Goal: Transaction & Acquisition: Book appointment/travel/reservation

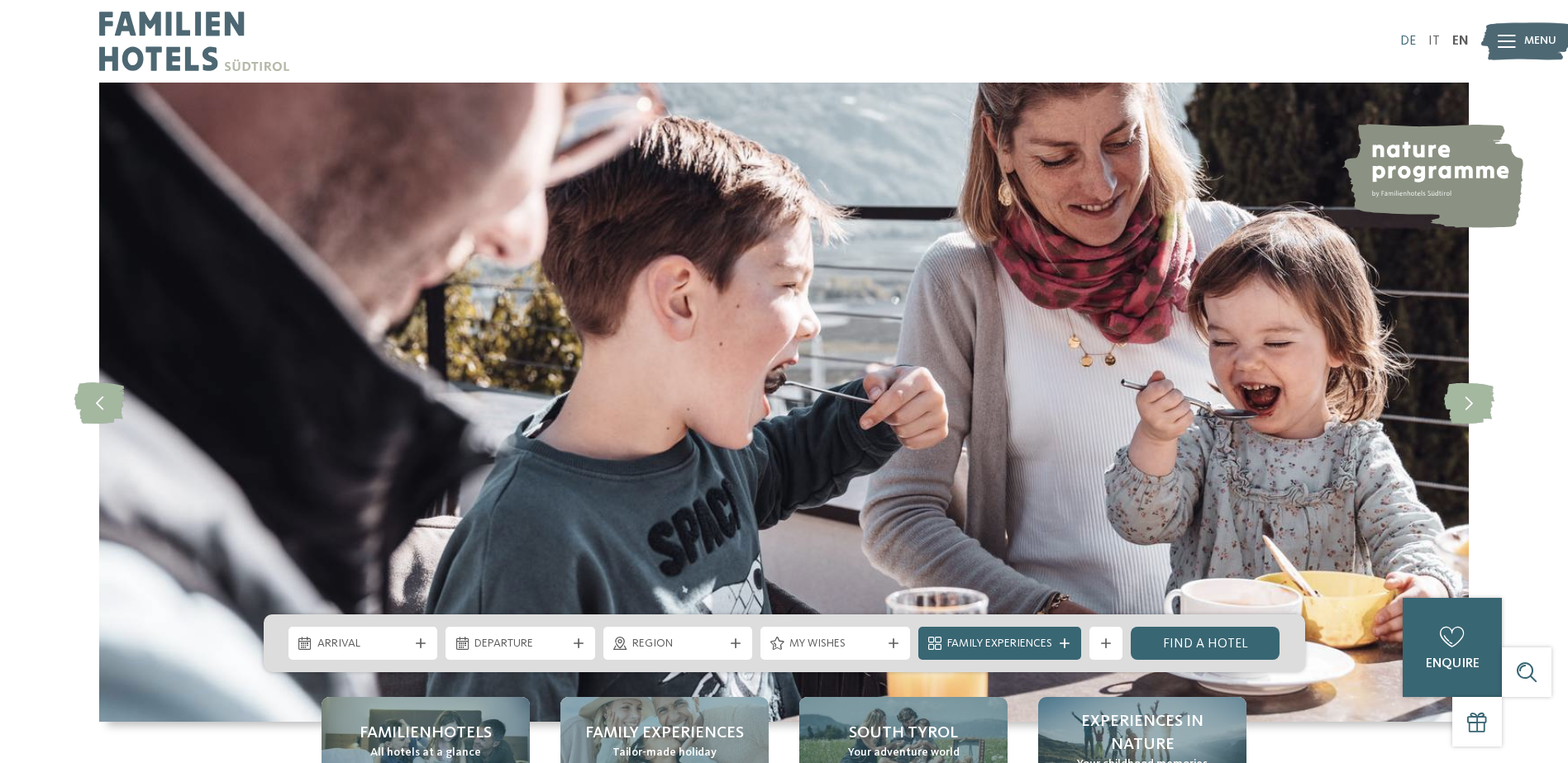
click at [1407, 38] on link "DE" at bounding box center [1408, 41] width 15 height 13
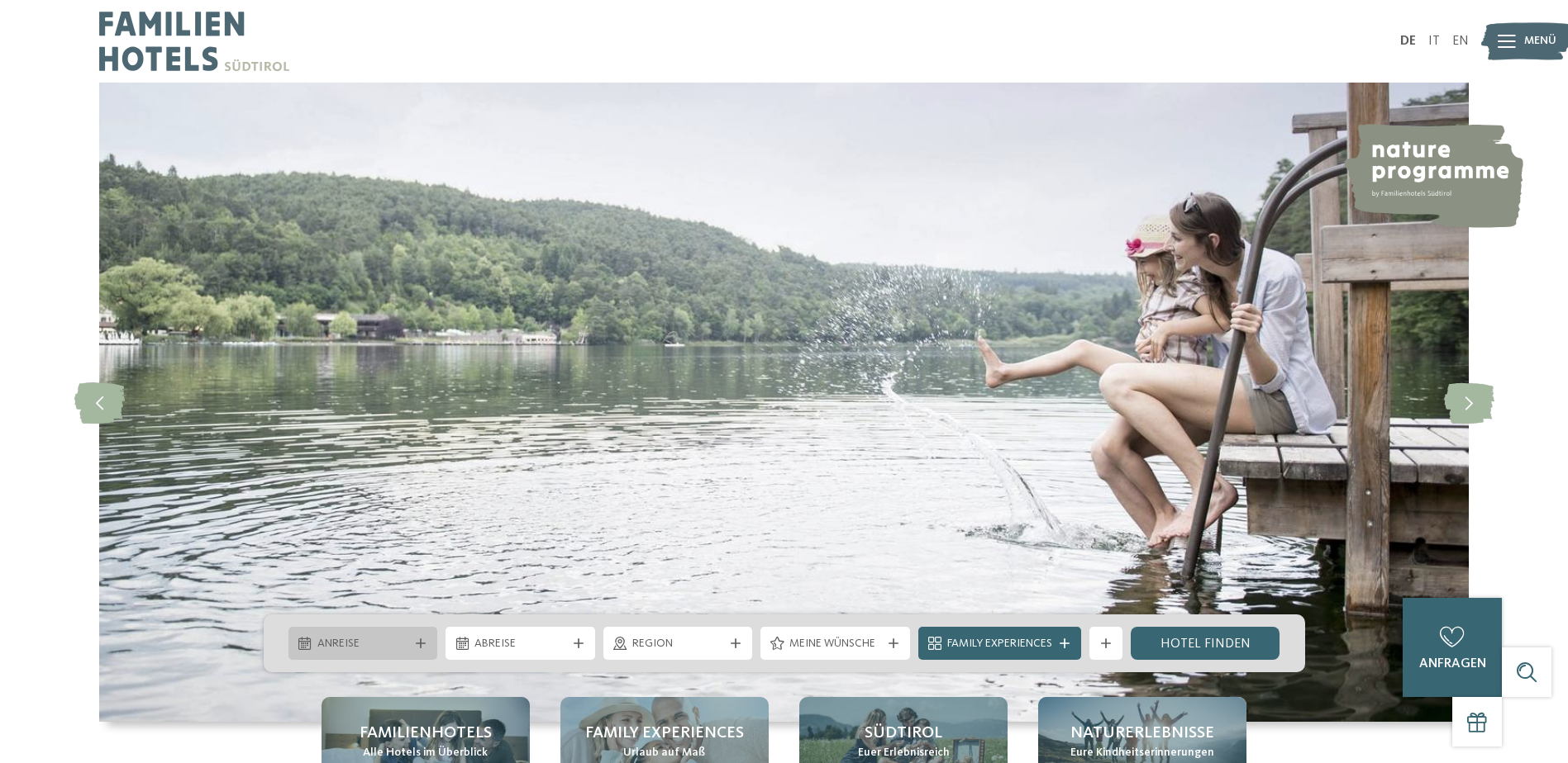
click at [353, 636] on div "Anreise" at bounding box center [363, 643] width 100 height 18
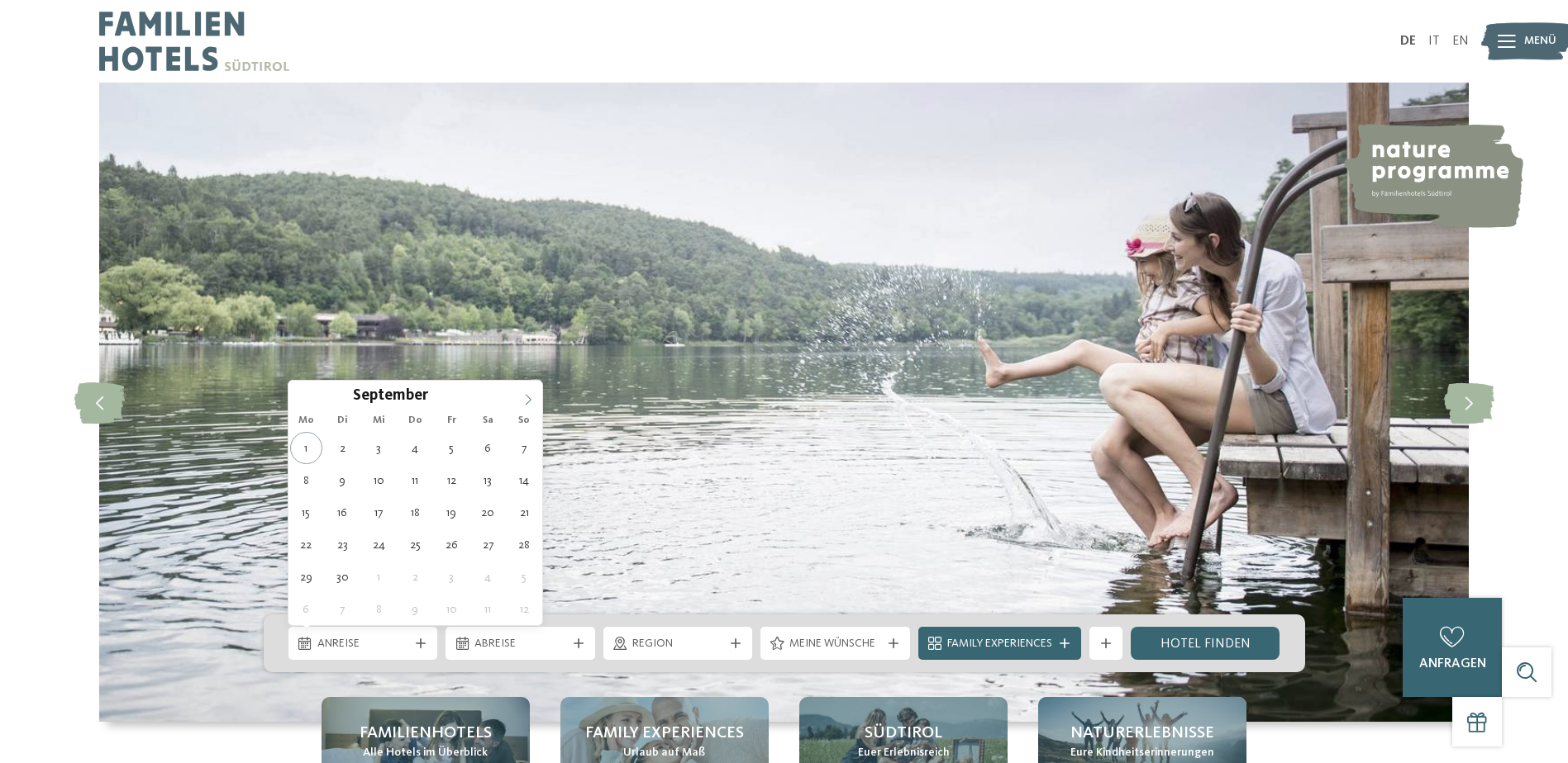
click at [526, 401] on icon at bounding box center [528, 400] width 12 height 12
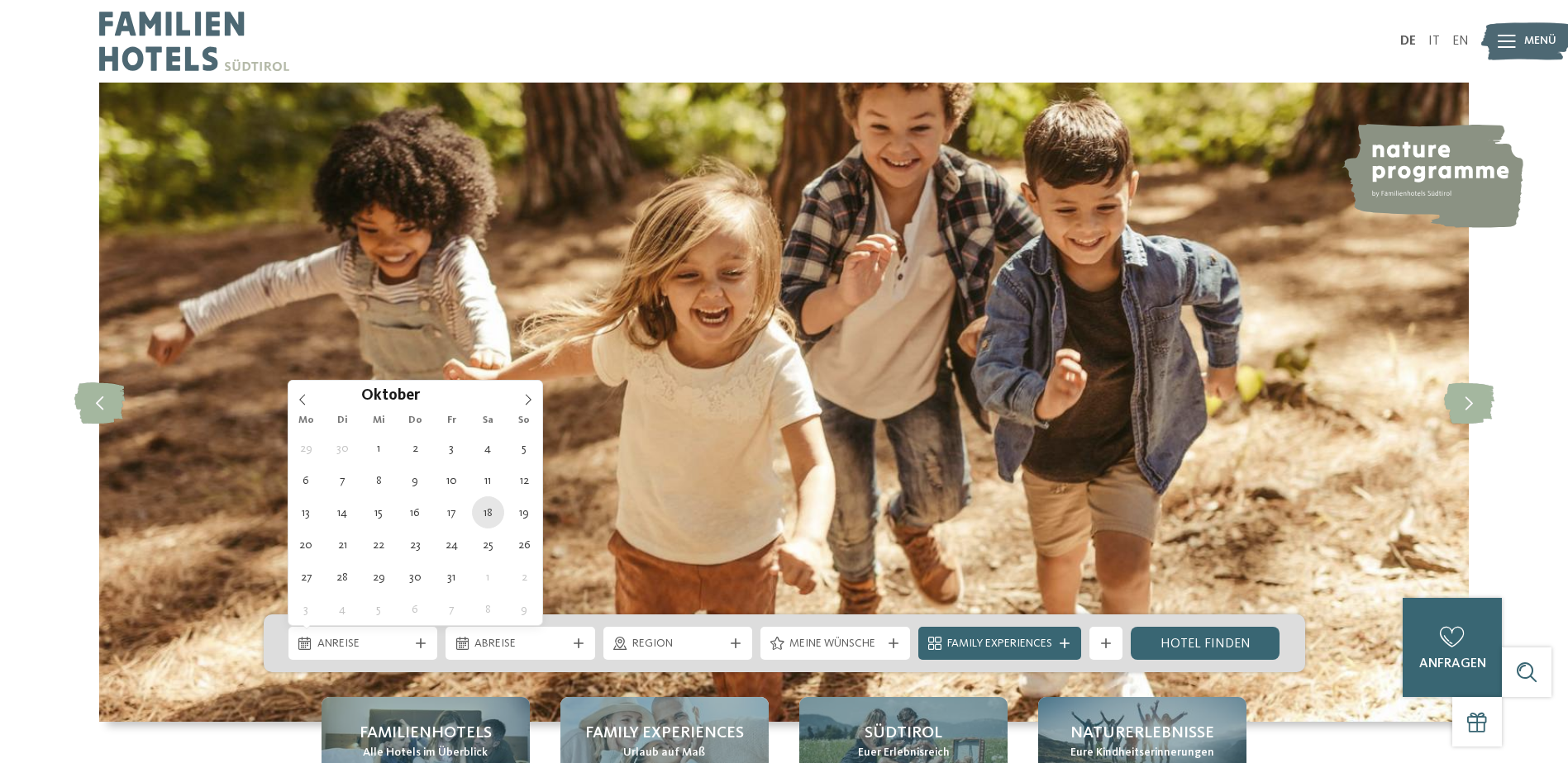
type div "18.10.2025"
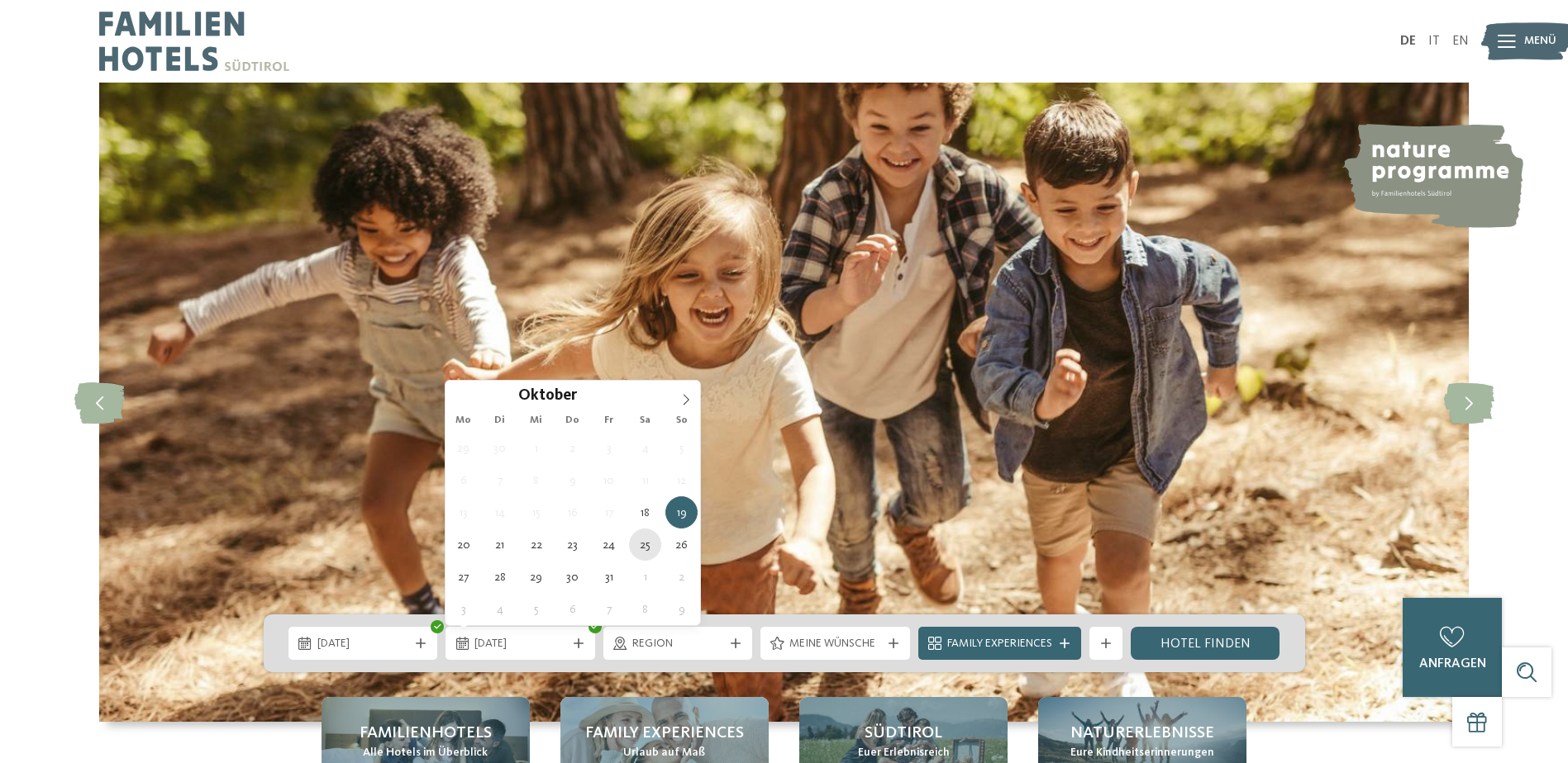
type div "25.10.2025"
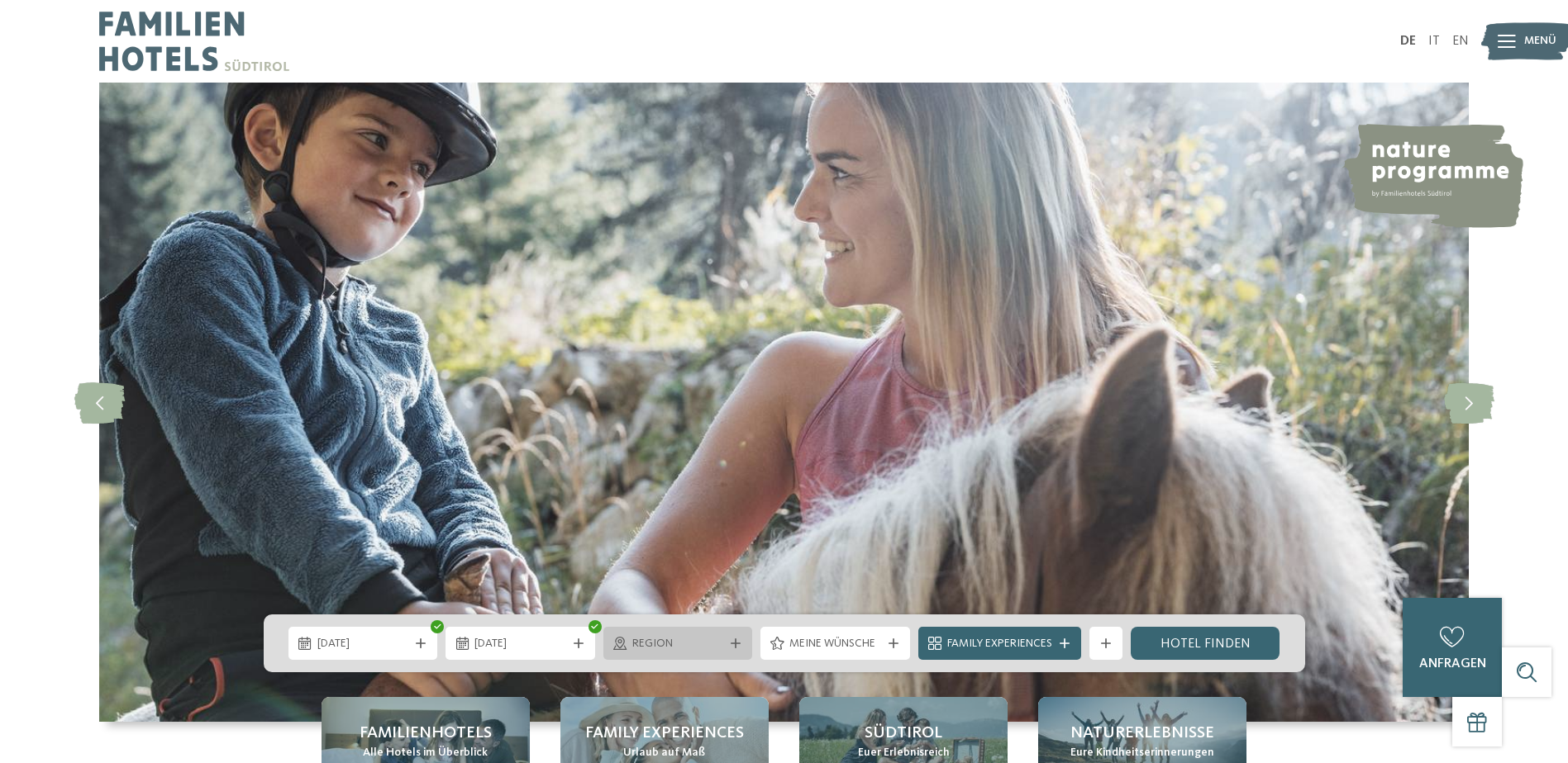
click at [720, 644] on span "Region" at bounding box center [678, 643] width 92 height 16
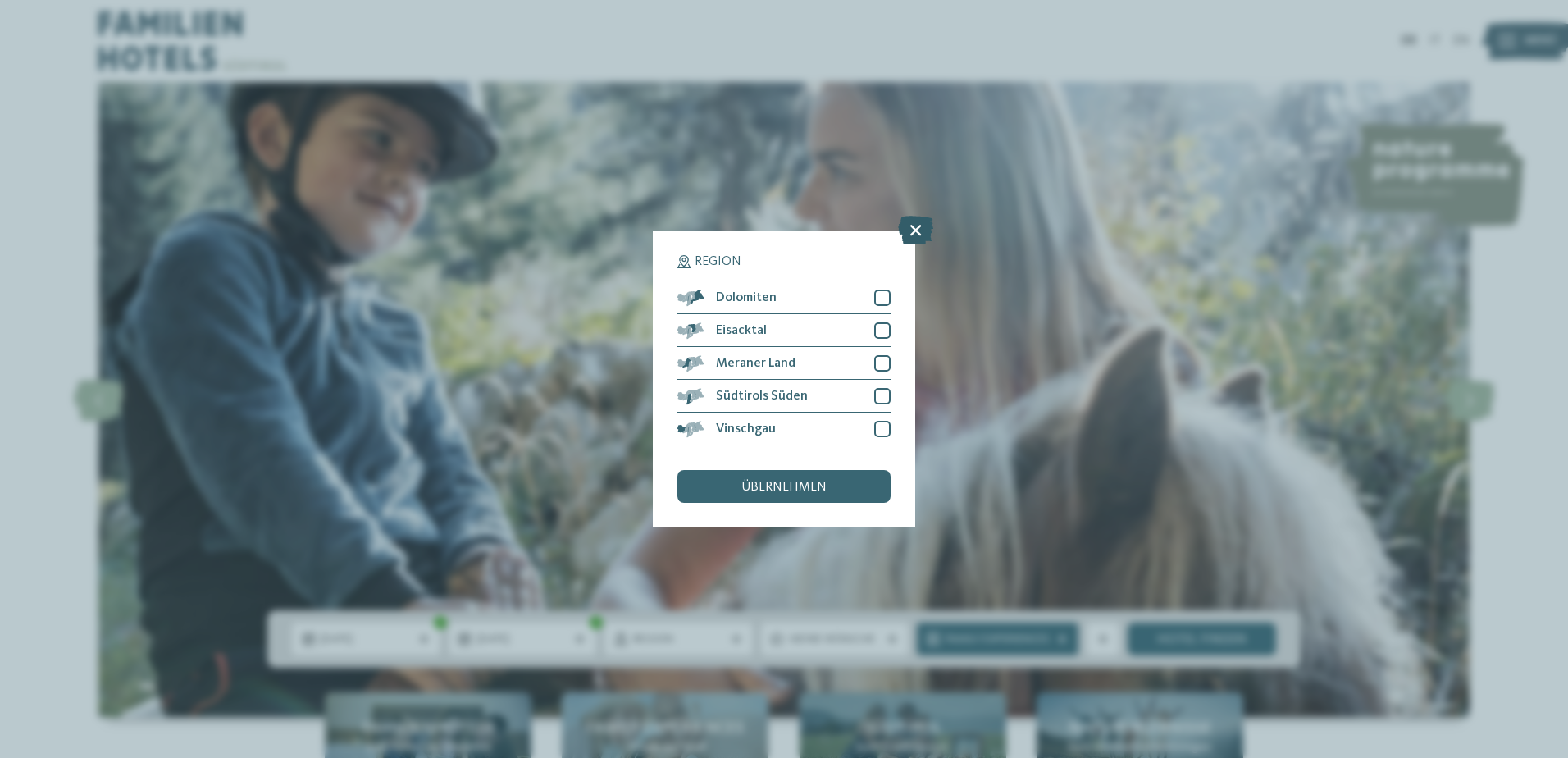
click at [916, 223] on icon at bounding box center [916, 230] width 36 height 29
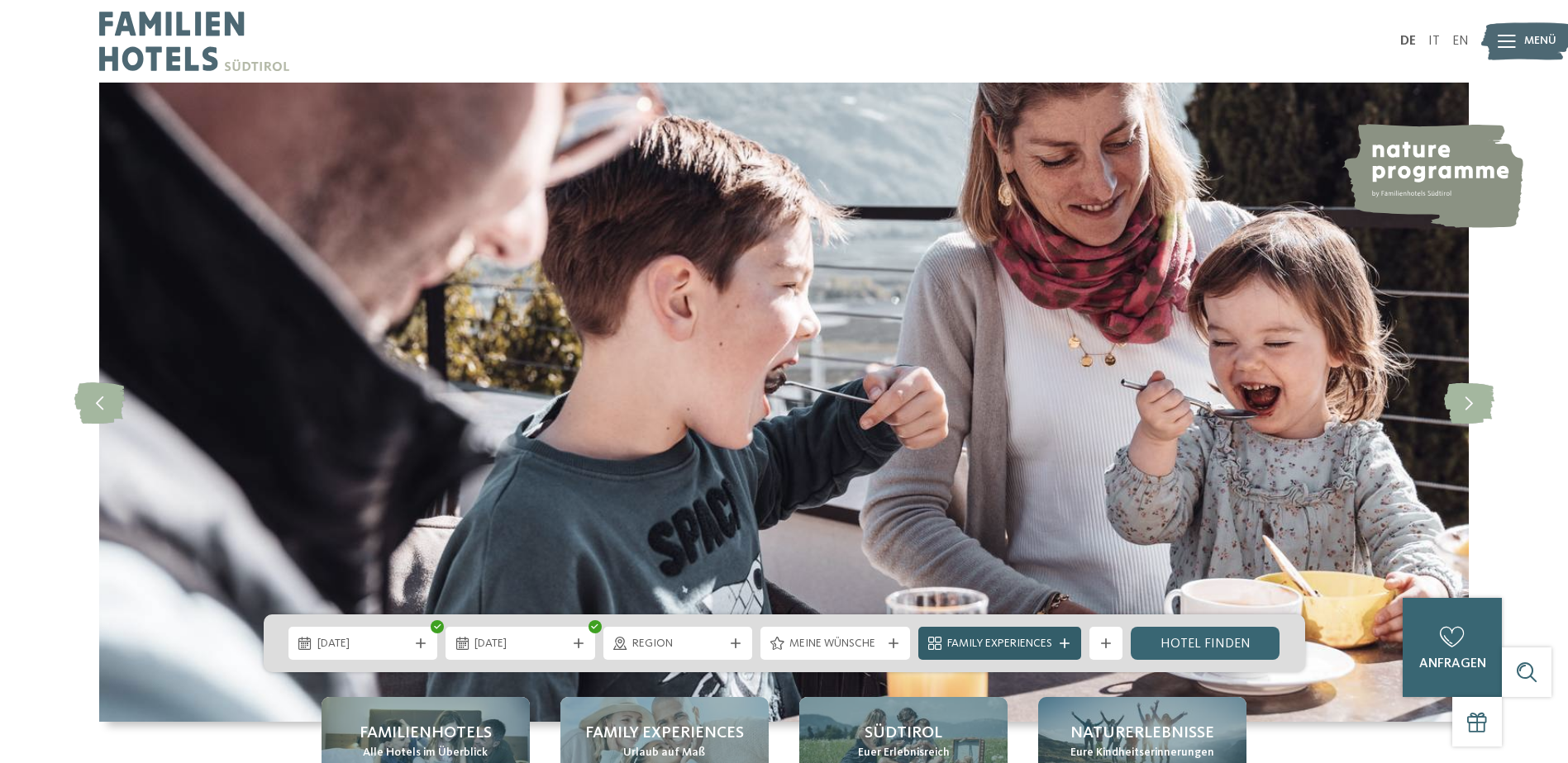
click at [979, 636] on span "Family Experiences" at bounding box center [1000, 643] width 105 height 16
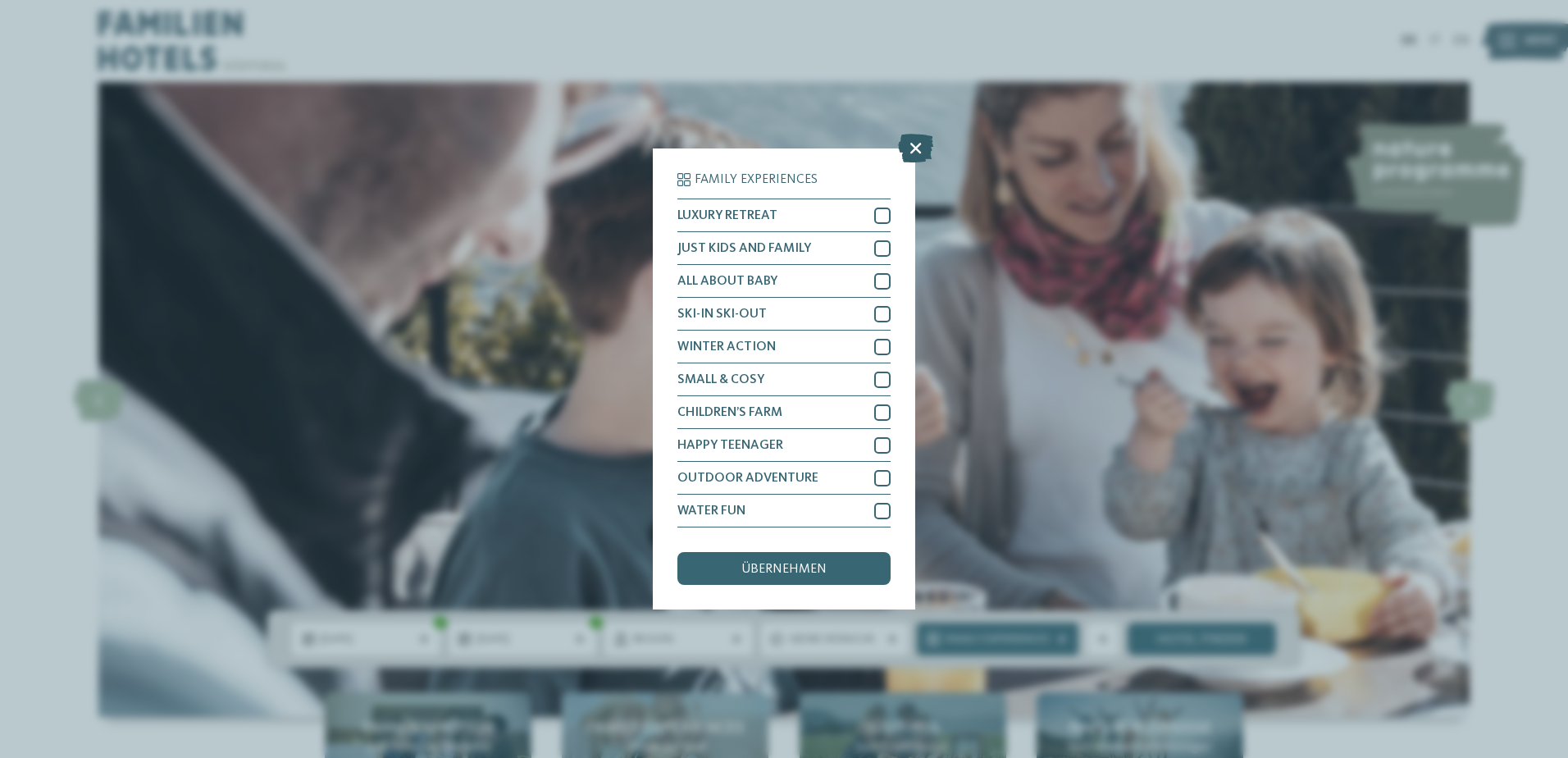
click at [914, 148] on icon at bounding box center [916, 148] width 36 height 29
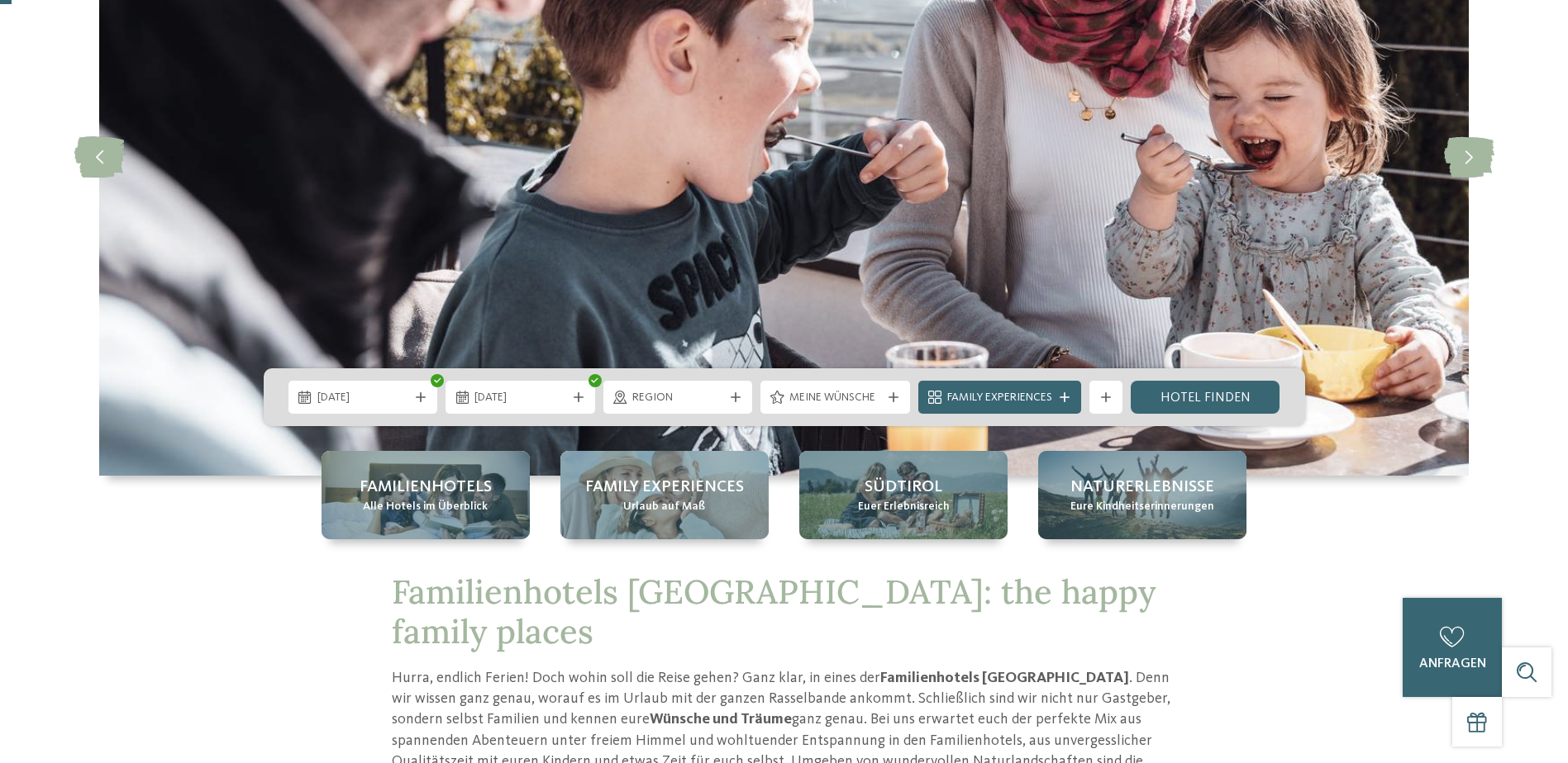
scroll to position [248, 0]
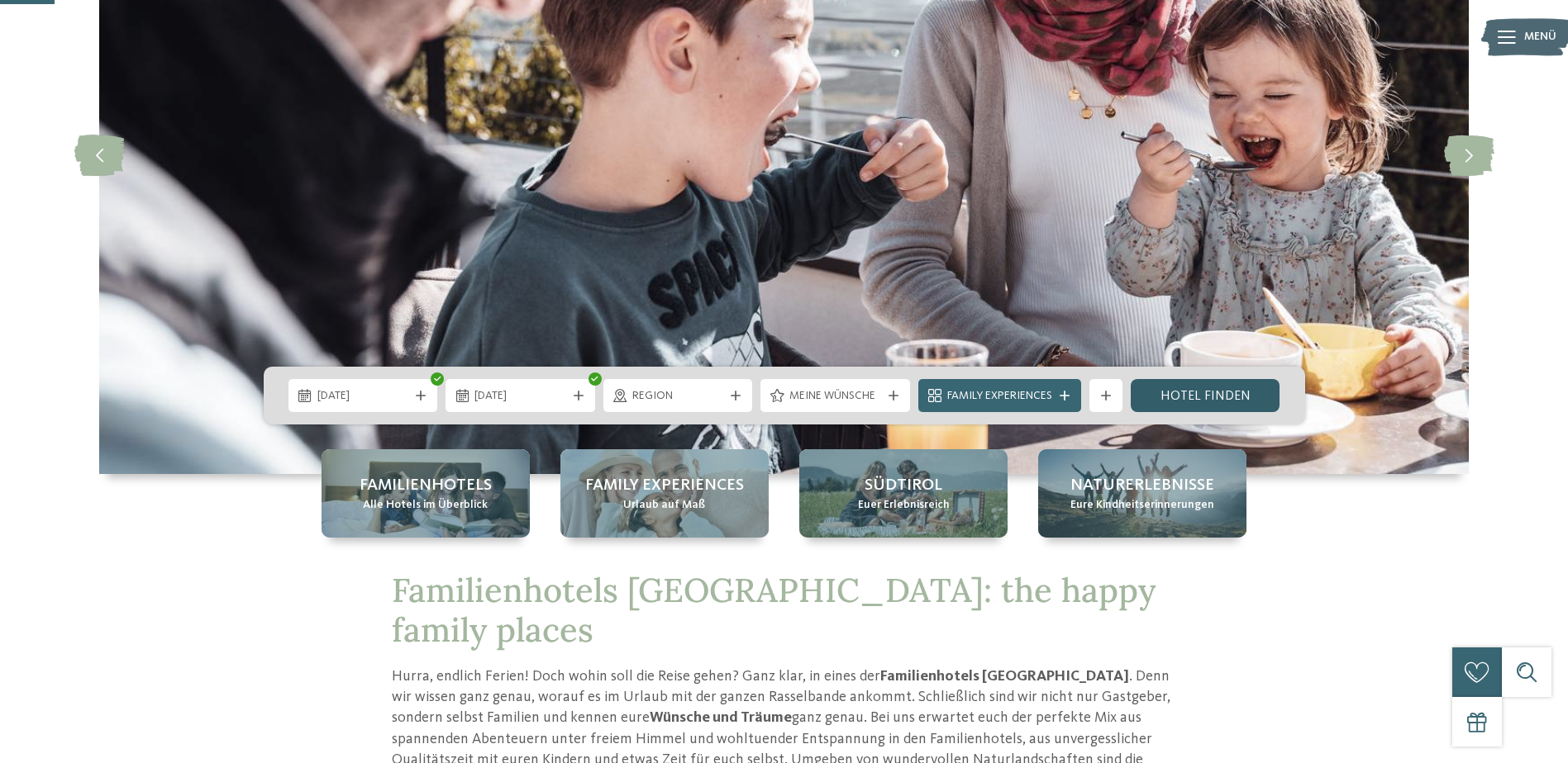
click at [1235, 393] on link "Hotel finden" at bounding box center [1205, 395] width 150 height 33
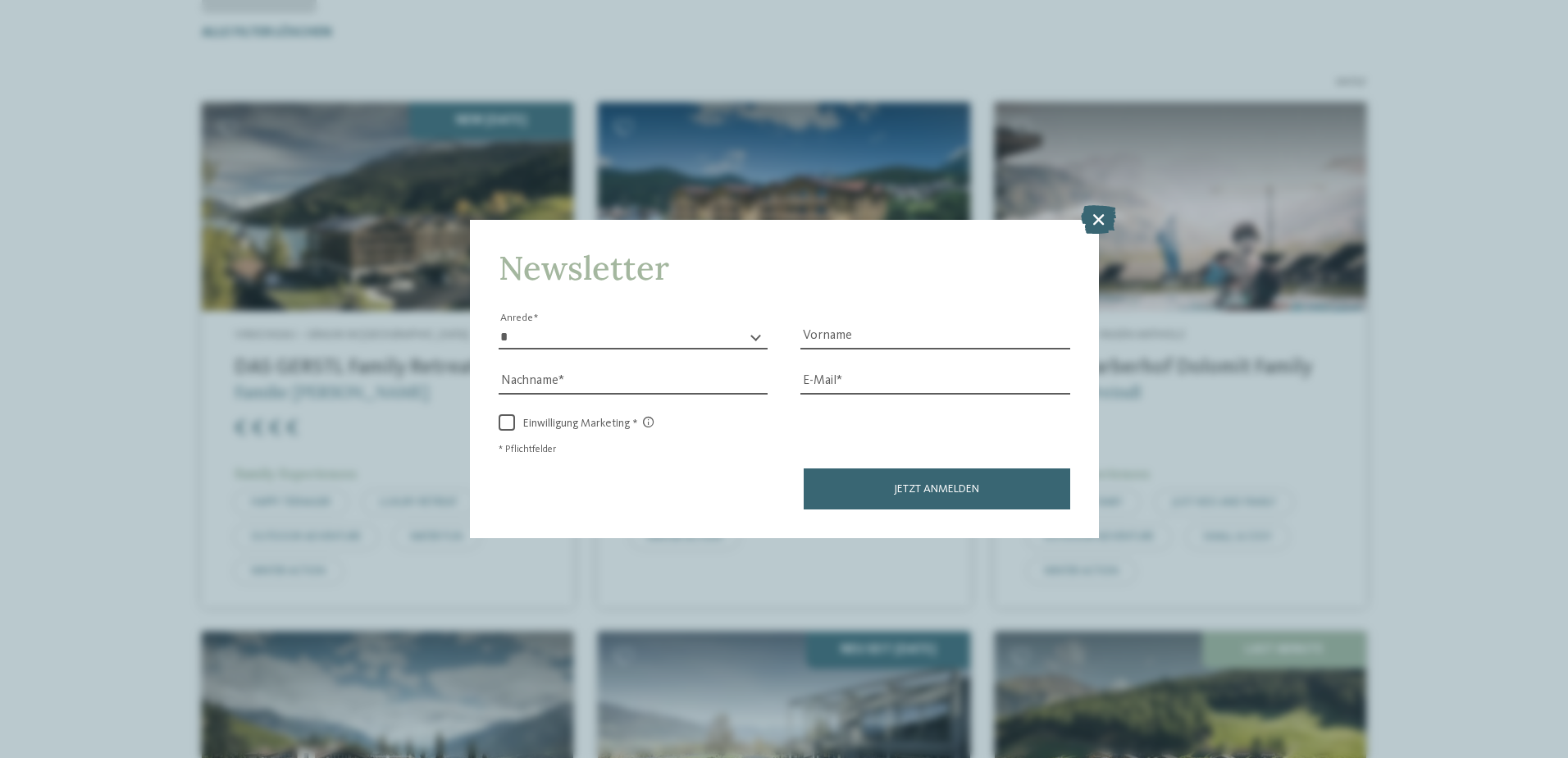
click at [1108, 218] on icon at bounding box center [1099, 218] width 36 height 29
